Goal: Task Accomplishment & Management: Use online tool/utility

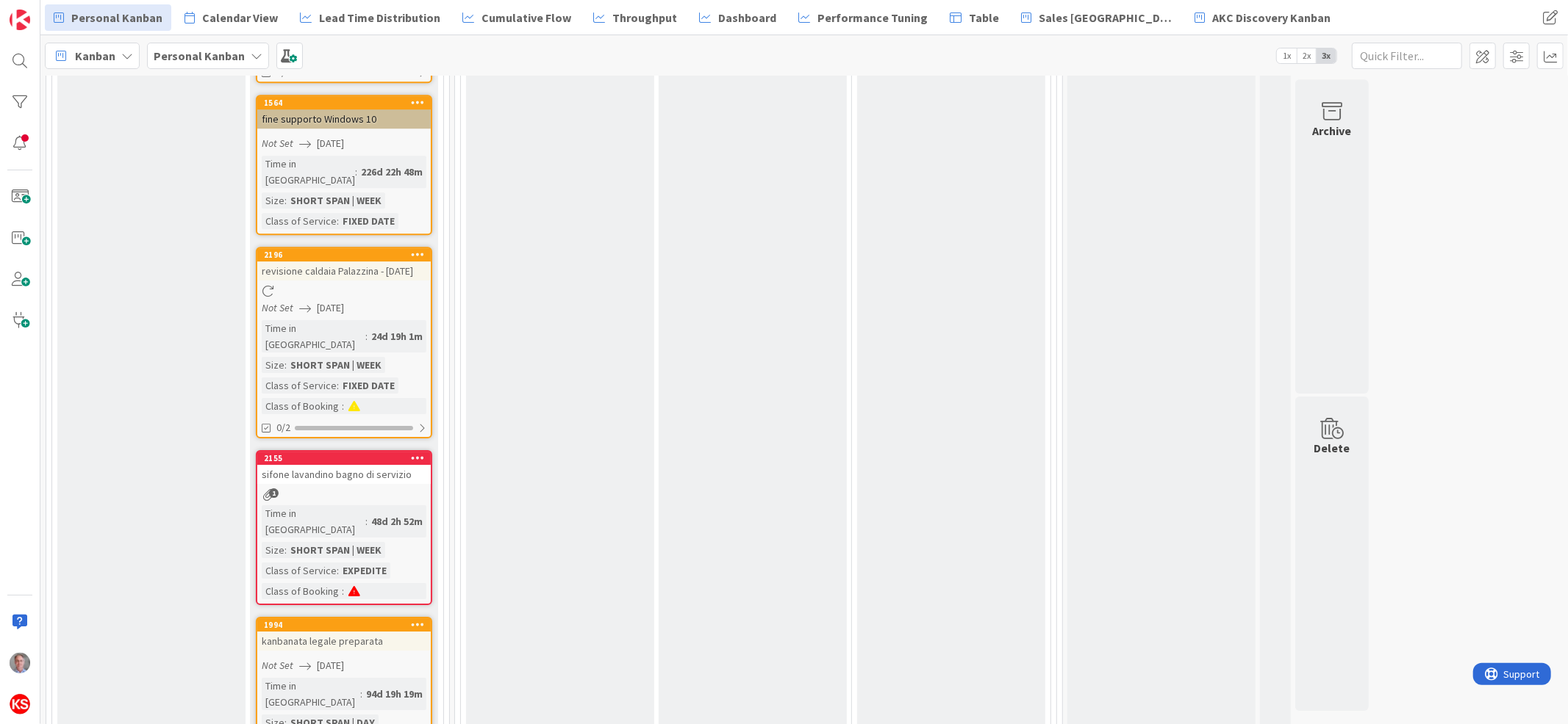
scroll to position [3941, 0]
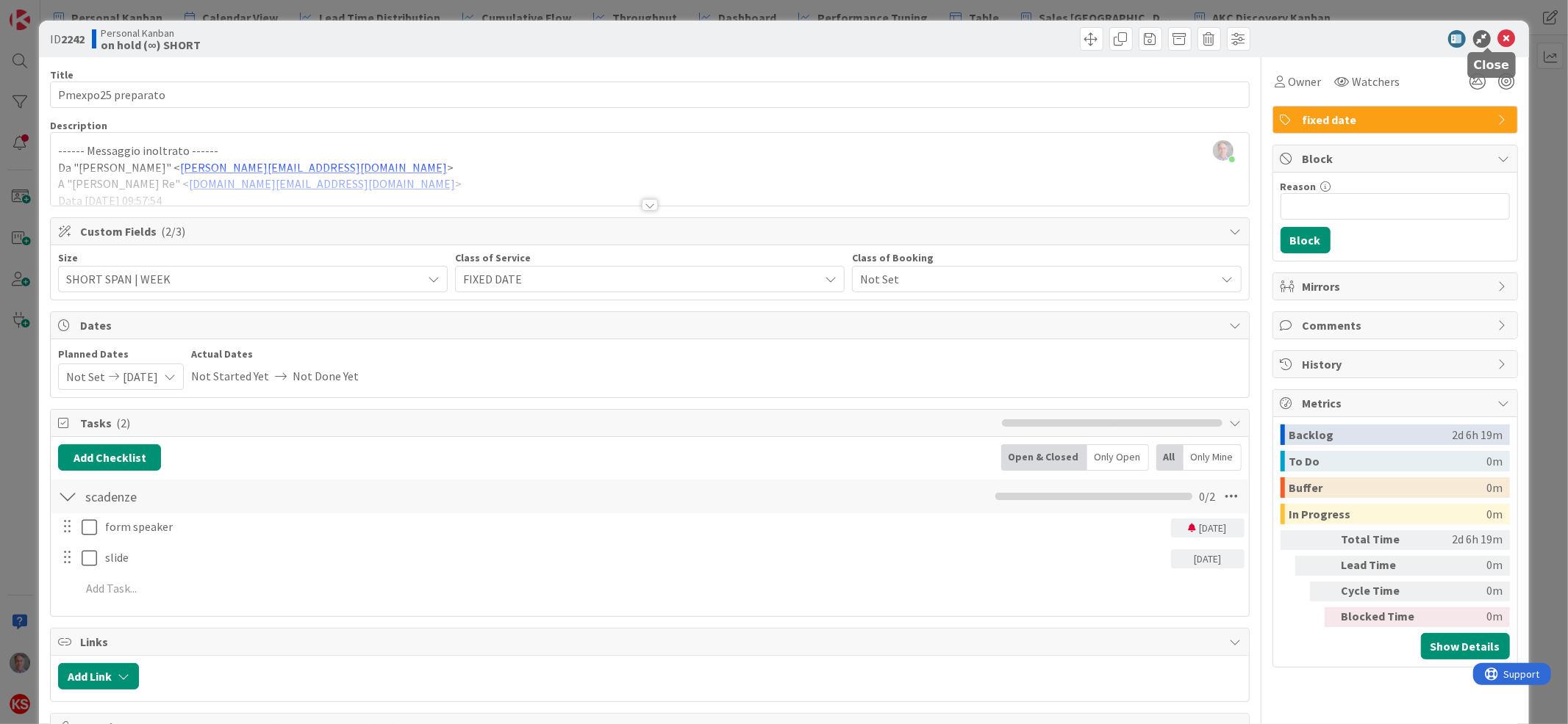
click at [1498, 38] on icon at bounding box center [1507, 39] width 17 height 17
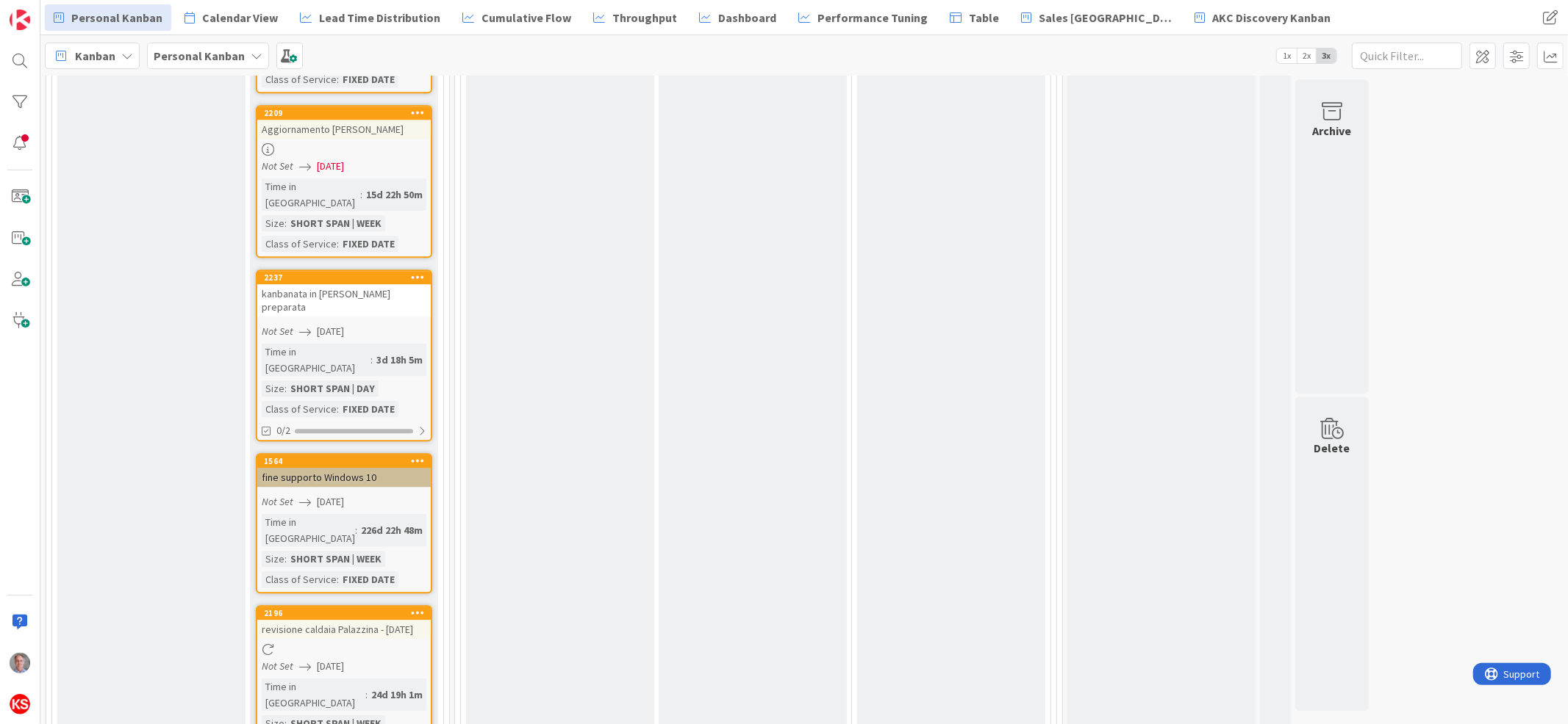
scroll to position [3545, 0]
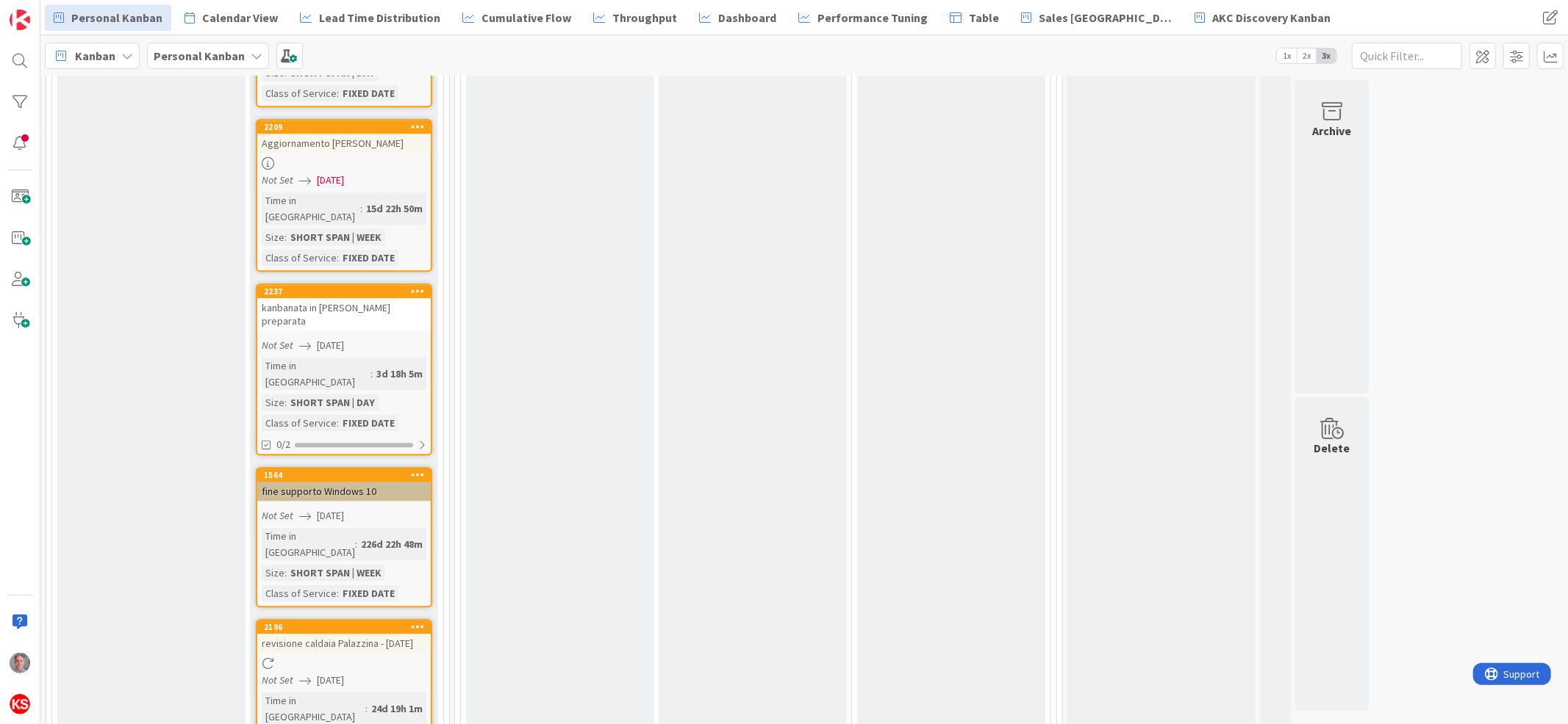
drag, startPoint x: 959, startPoint y: 343, endPoint x: 810, endPoint y: 387, distance: 155.4
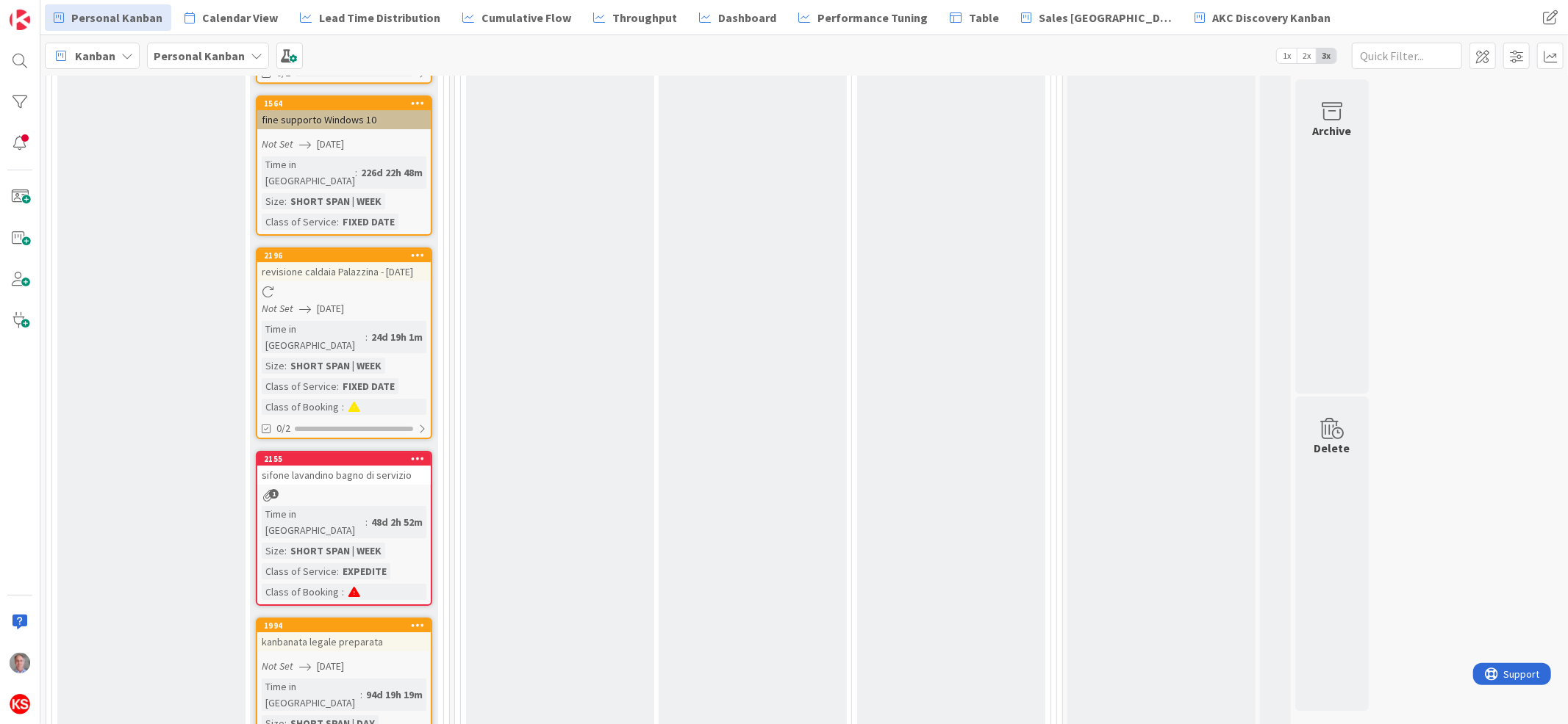
scroll to position [4145, 0]
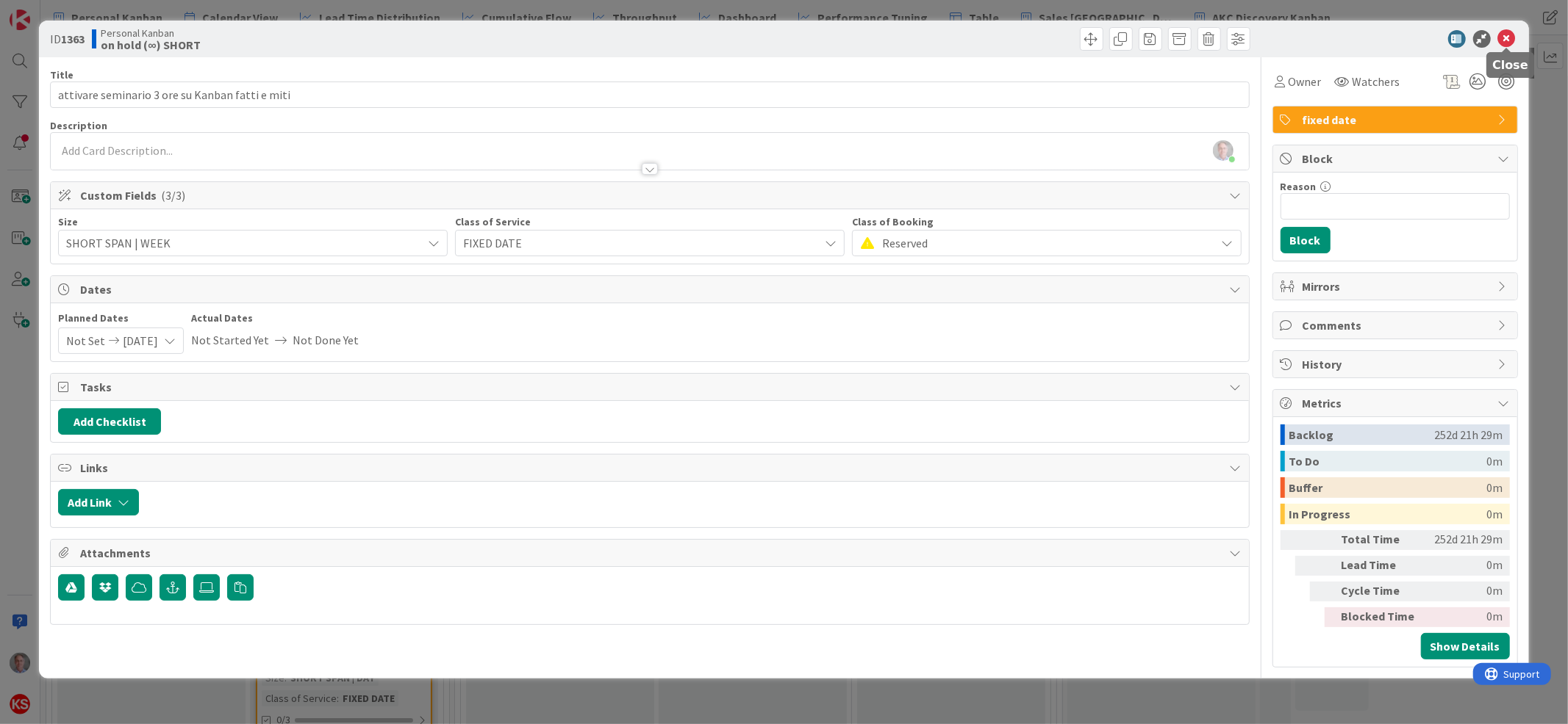
click at [1511, 33] on icon at bounding box center [1507, 39] width 17 height 17
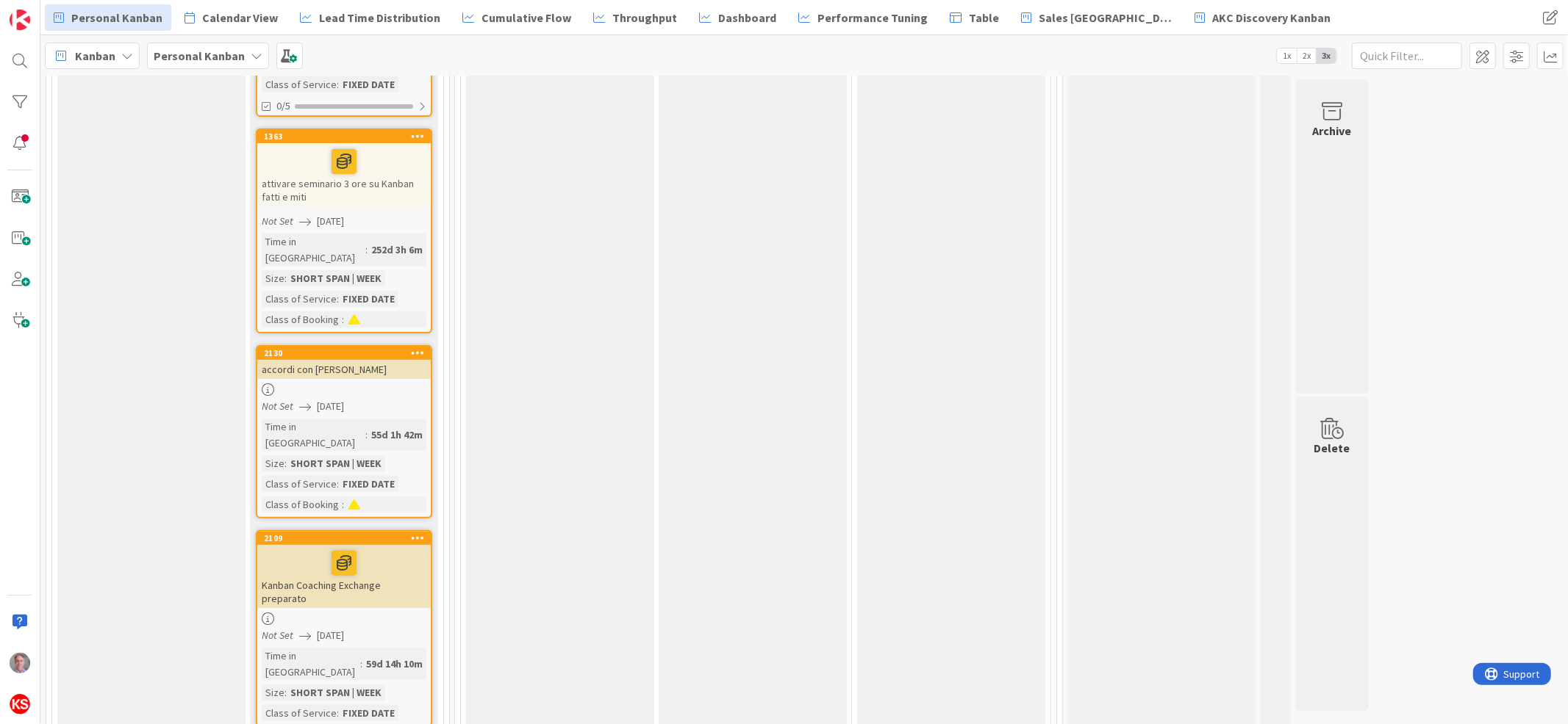
scroll to position [4930, 0]
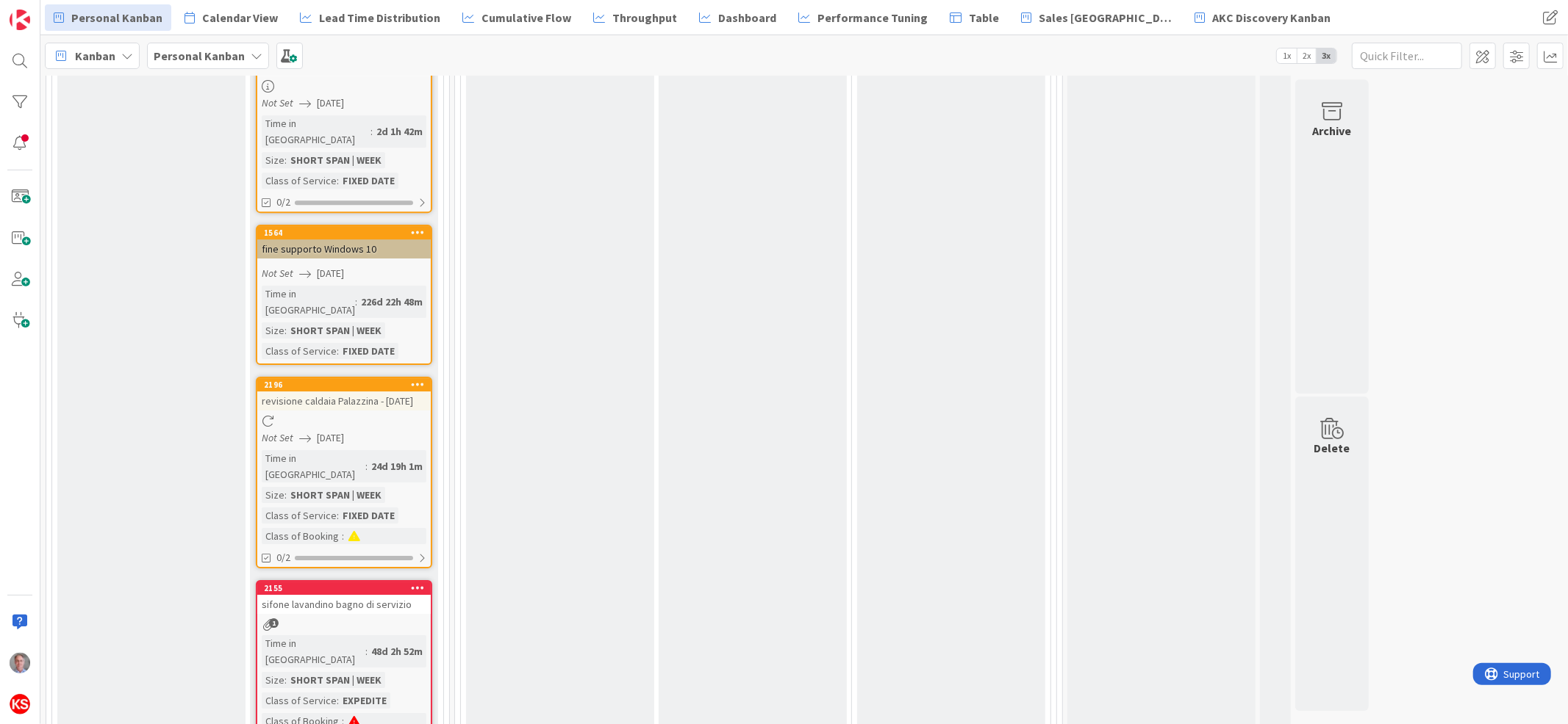
scroll to position [3925, 0]
